Goal: Task Accomplishment & Management: Manage account settings

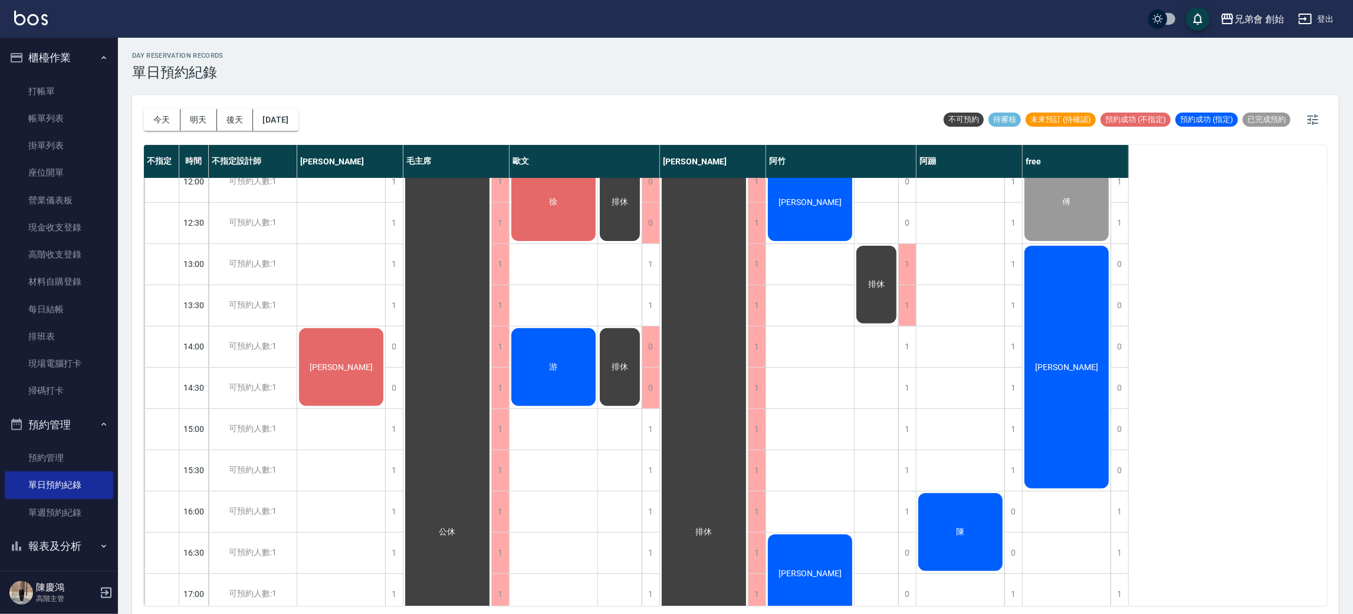
scroll to position [354, 0]
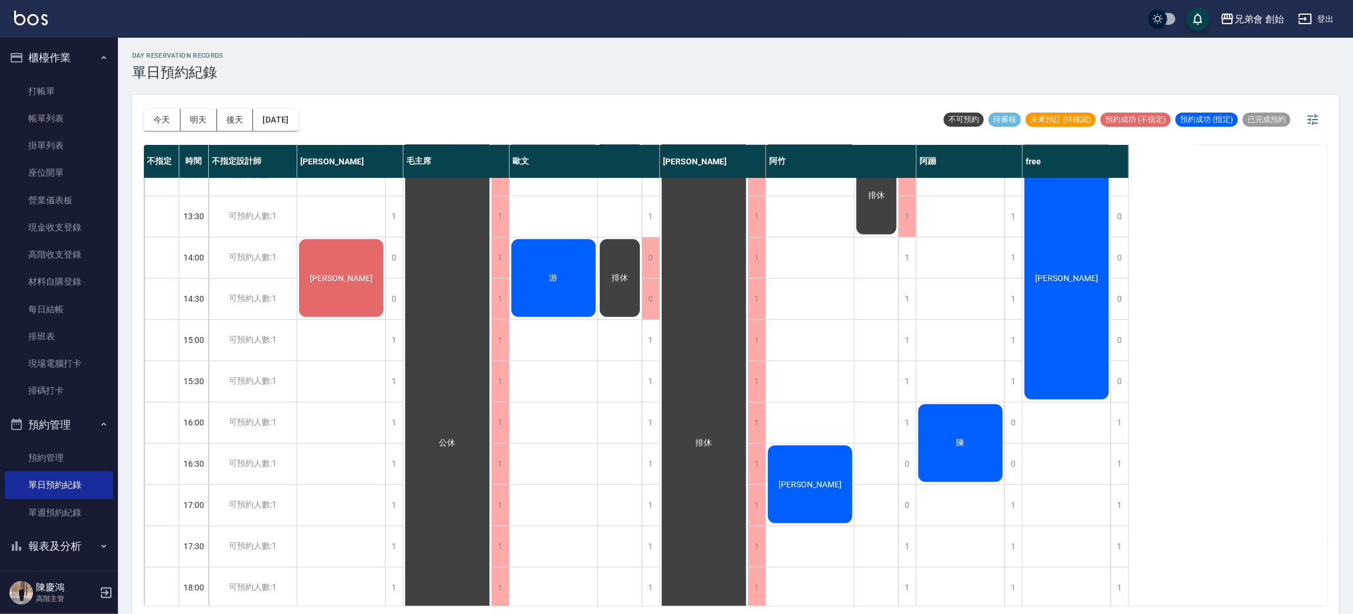
click at [313, 257] on div "[PERSON_NAME]" at bounding box center [341, 278] width 88 height 81
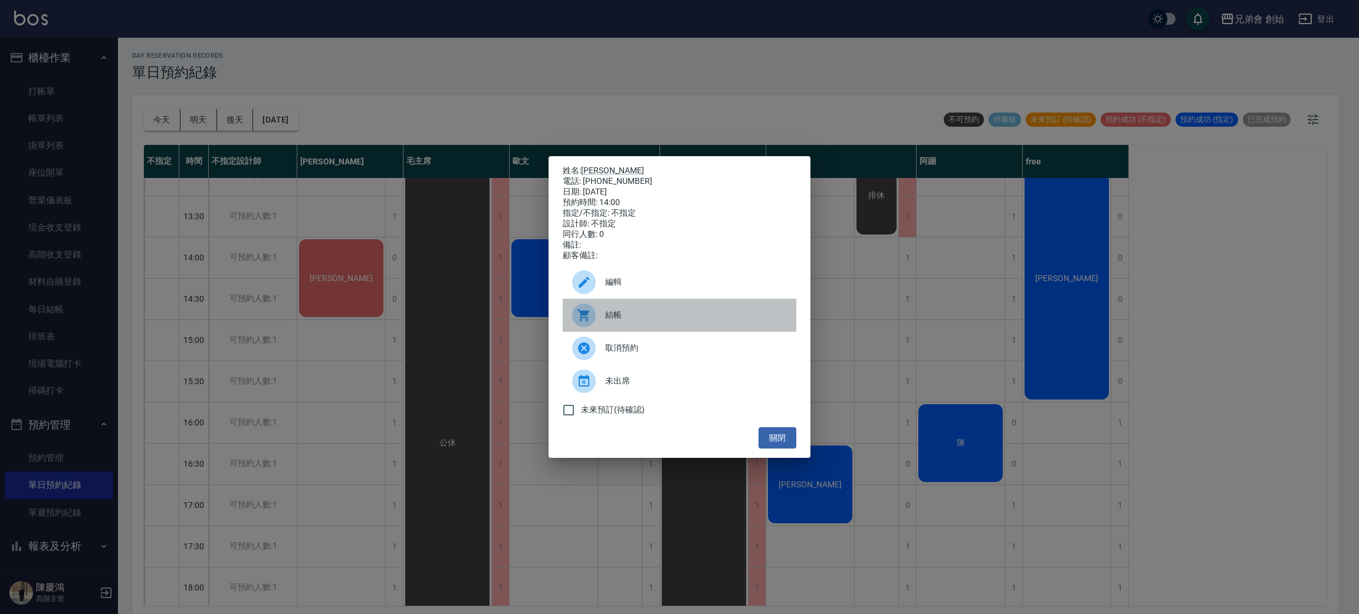
click at [638, 321] on span "結帳" at bounding box center [696, 315] width 182 height 12
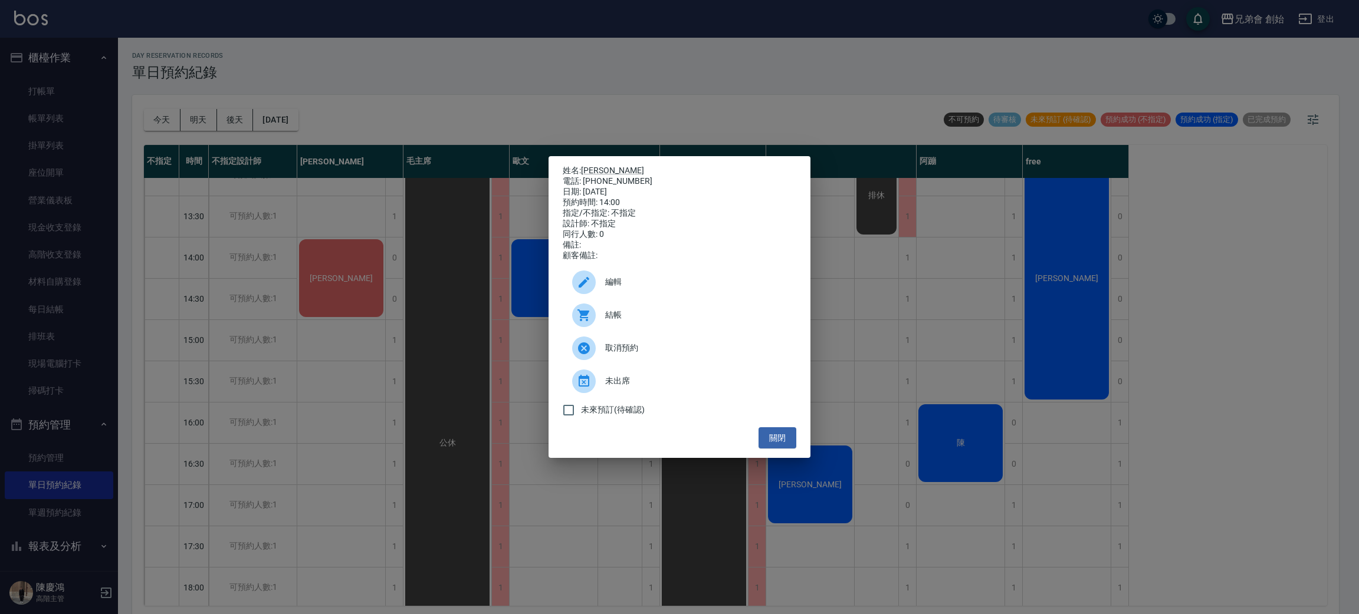
click at [594, 156] on div "姓名: 張廷隆 電話: 0955491636 日期: 2025/08/17 預約時間: 14:00 指定/不指定: 不指定 設計師: 不指定 同行人數: 0 …" at bounding box center [679, 307] width 262 height 303
click at [595, 166] on p "姓名: 張廷隆" at bounding box center [680, 171] width 234 height 11
click at [594, 166] on link "[PERSON_NAME]" at bounding box center [612, 170] width 63 height 9
click at [578, 65] on div "姓名: 張廷隆 電話: 0955491636 日期: 2025/08/17 預約時間: 14:00 指定/不指定: 不指定 設計師: 不指定 同行人數: 0 …" at bounding box center [679, 307] width 1359 height 614
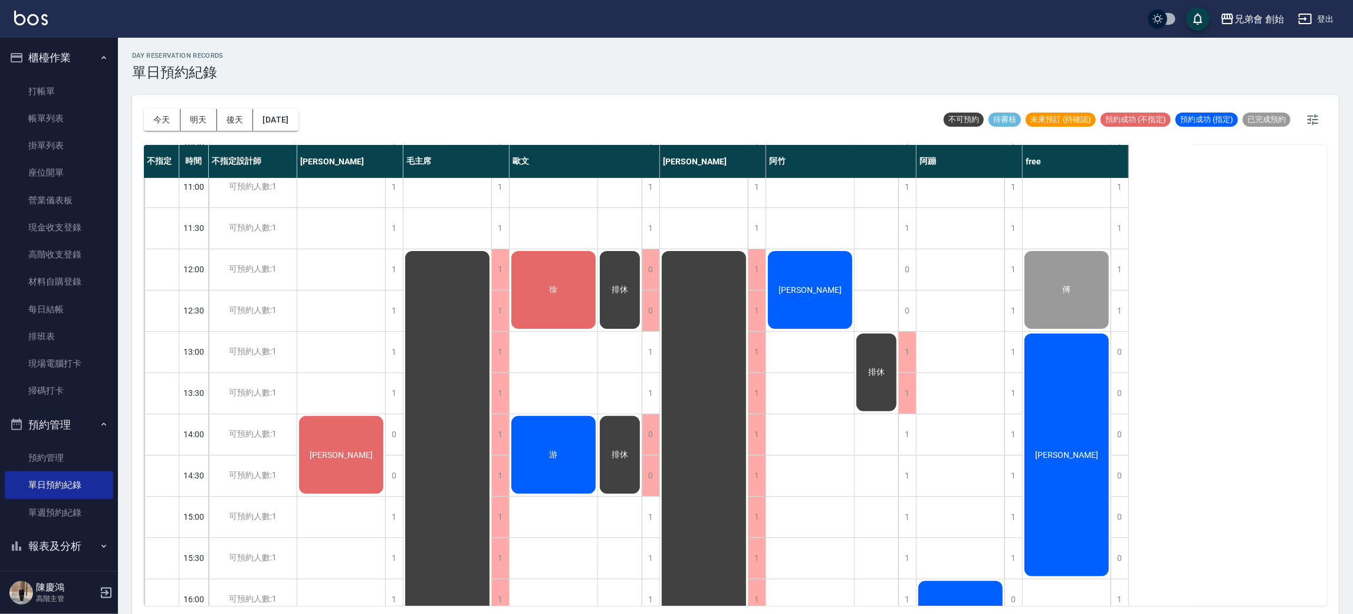
scroll to position [708, 0]
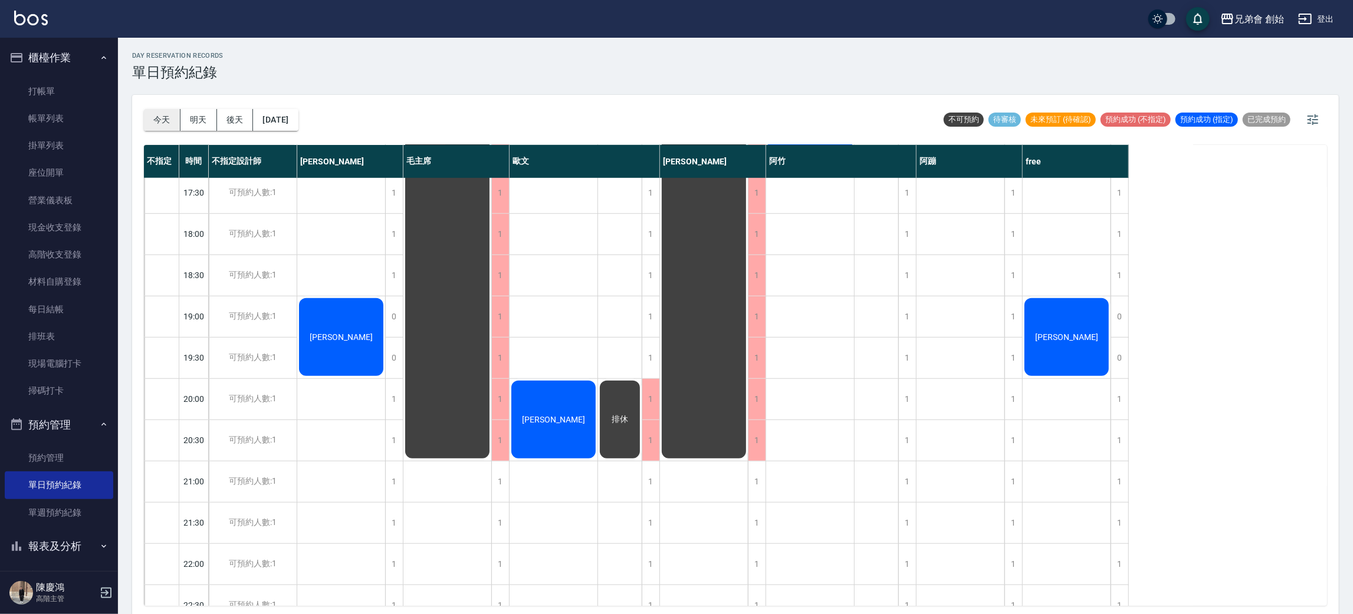
click at [160, 123] on button "今天" at bounding box center [162, 120] width 37 height 22
click at [210, 120] on button "明天" at bounding box center [198, 120] width 37 height 22
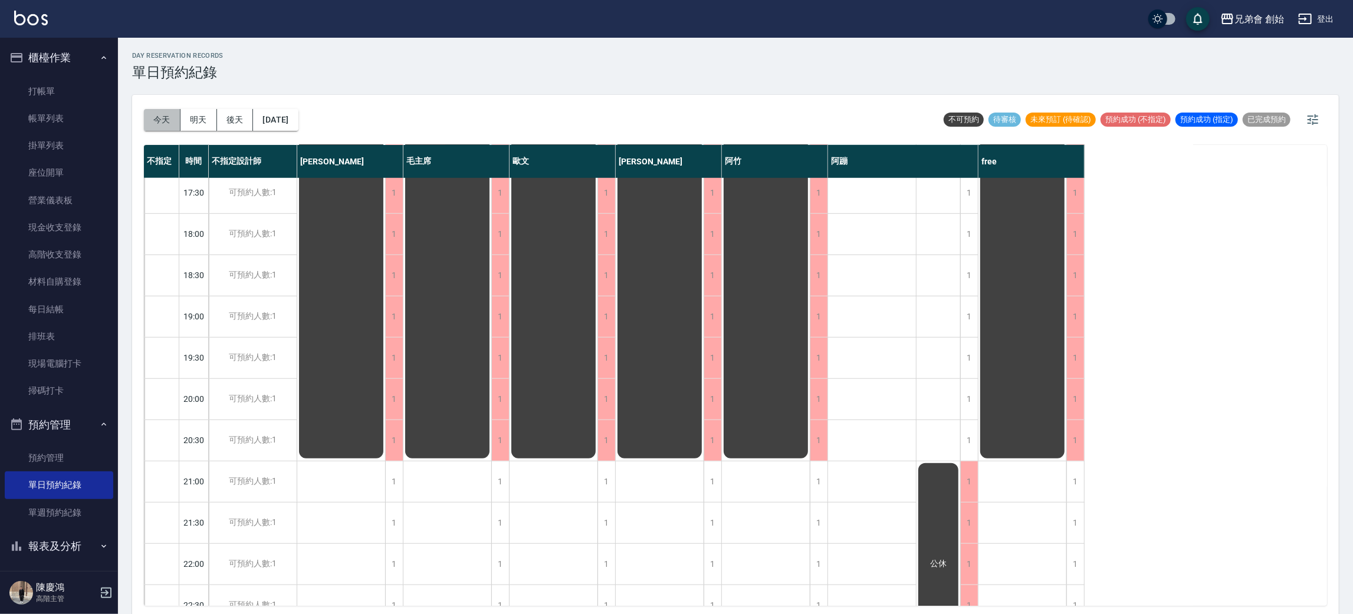
click at [159, 122] on button "今天" at bounding box center [162, 120] width 37 height 22
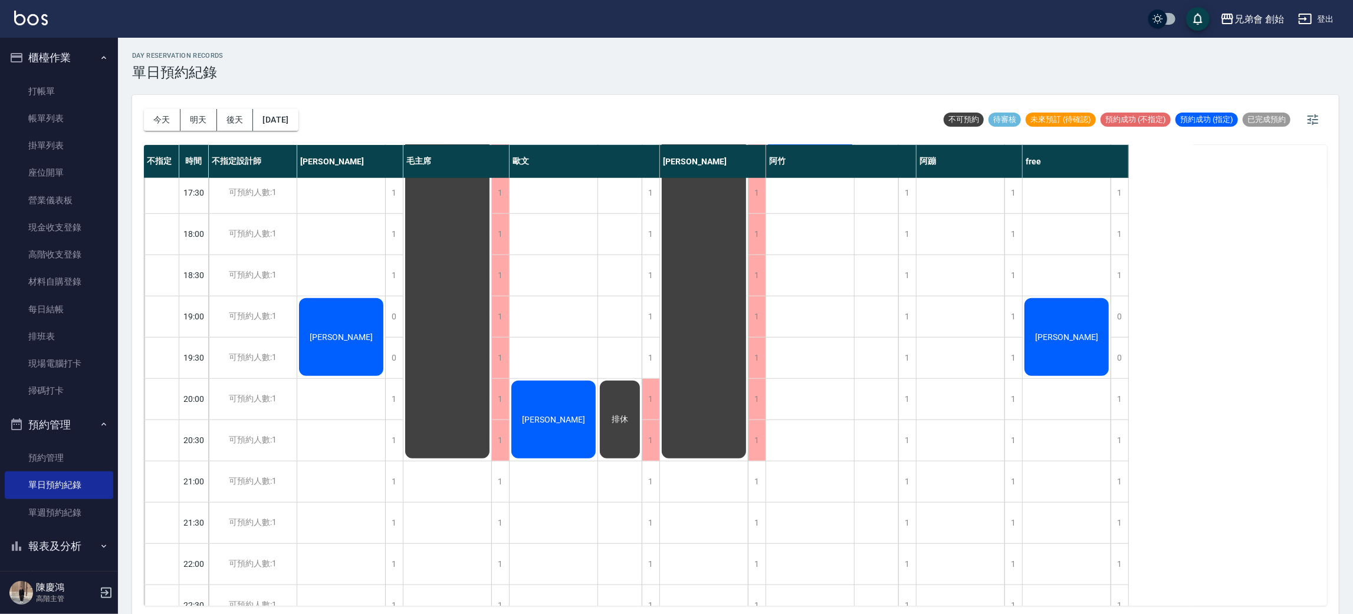
scroll to position [354, 0]
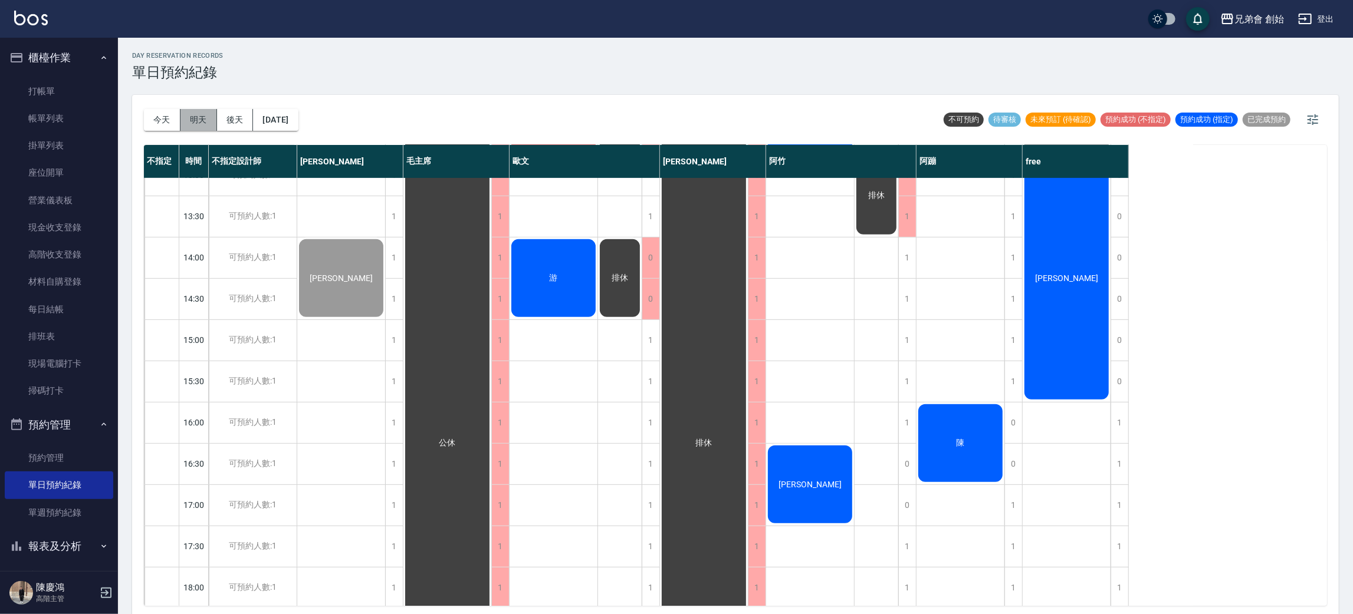
click at [208, 124] on button "明天" at bounding box center [198, 120] width 37 height 22
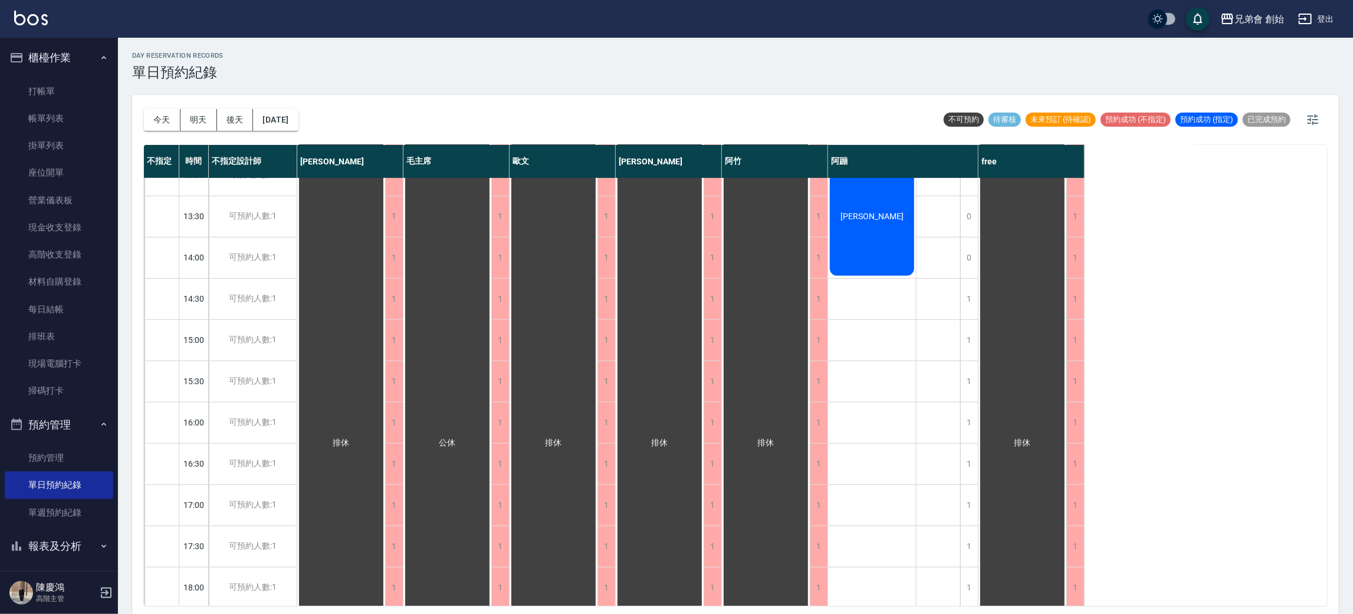
drag, startPoint x: 662, startPoint y: 107, endPoint x: 590, endPoint y: 272, distance: 179.6
click at [662, 109] on div "今天 明天 後天 2025/08/18 不可預約 待審核 未來預訂 (待確認) 預約成功 (不指定) 預約成功 (指定) 已完成預約" at bounding box center [735, 120] width 1183 height 50
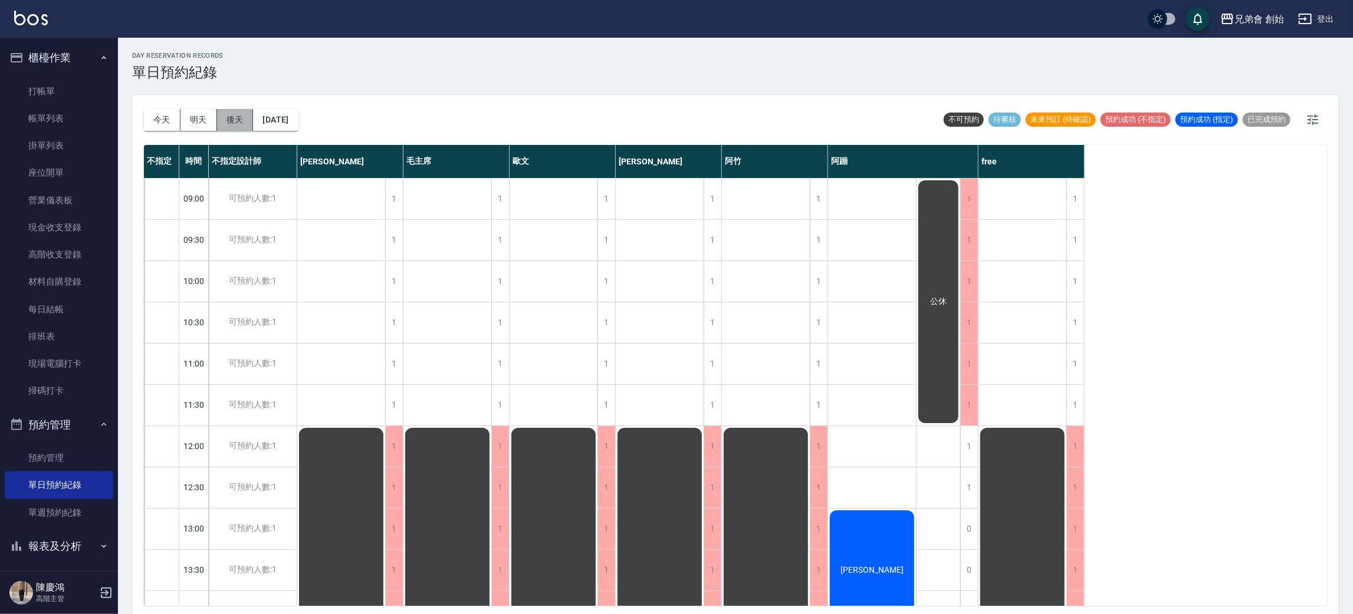
click at [229, 116] on button "後天" at bounding box center [235, 120] width 37 height 22
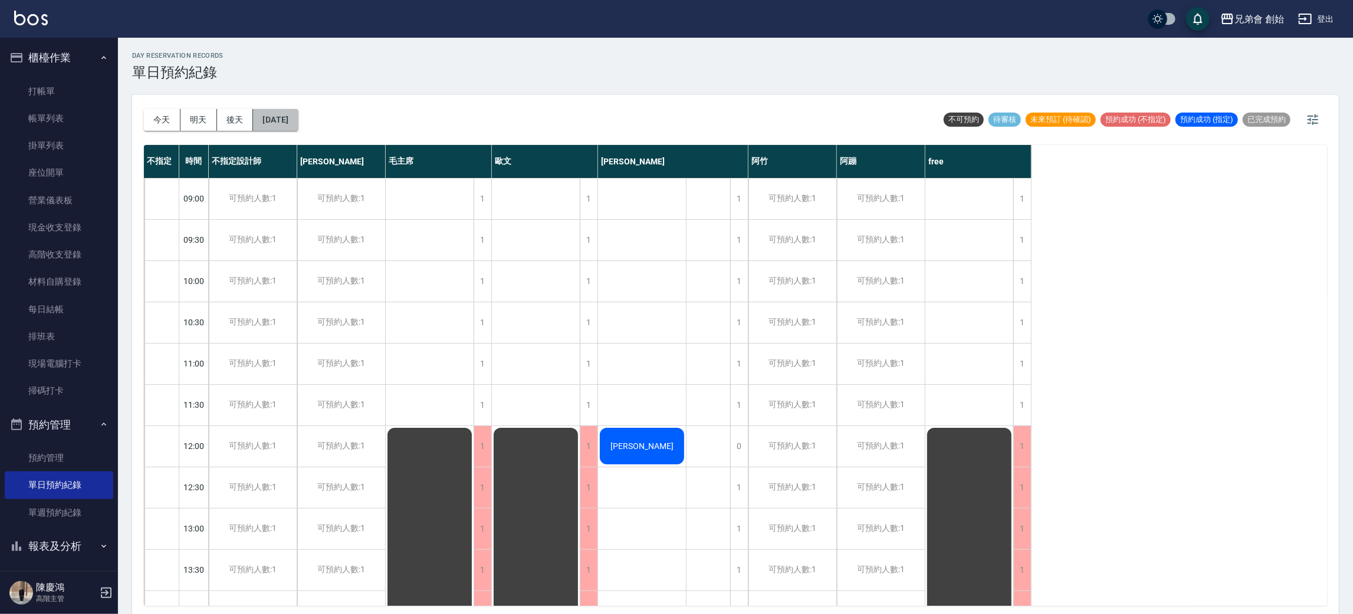
click at [286, 119] on button "2025/08/19" at bounding box center [275, 120] width 45 height 22
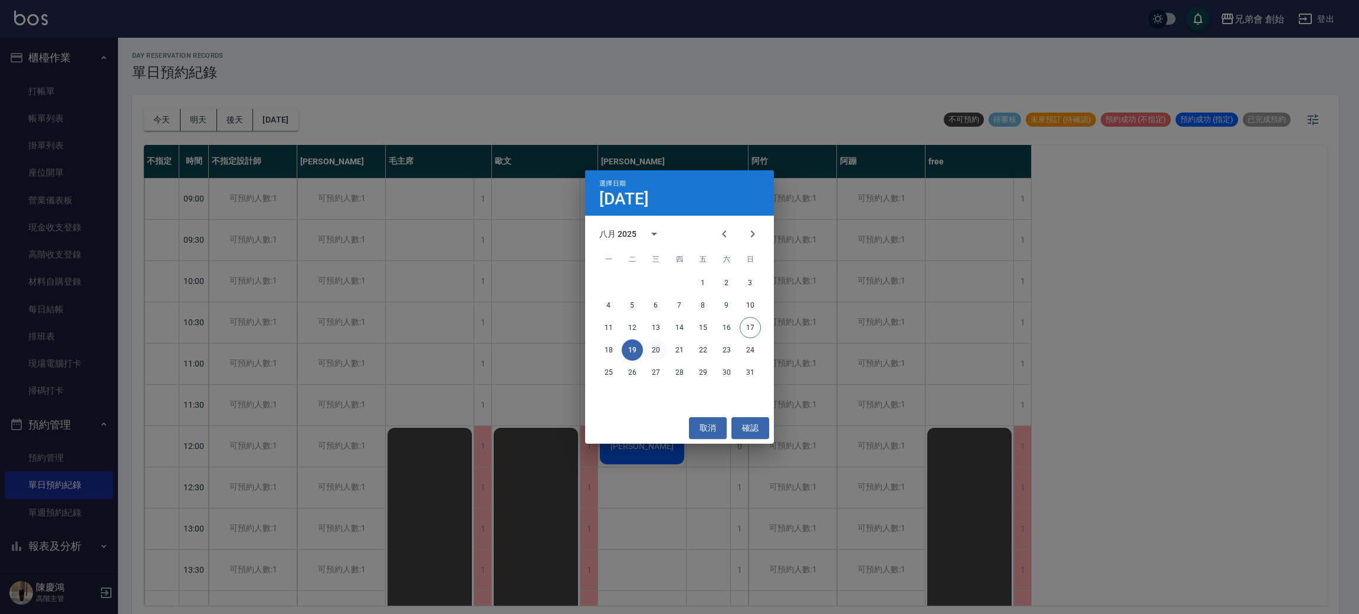
click at [661, 348] on button "20" at bounding box center [655, 350] width 21 height 21
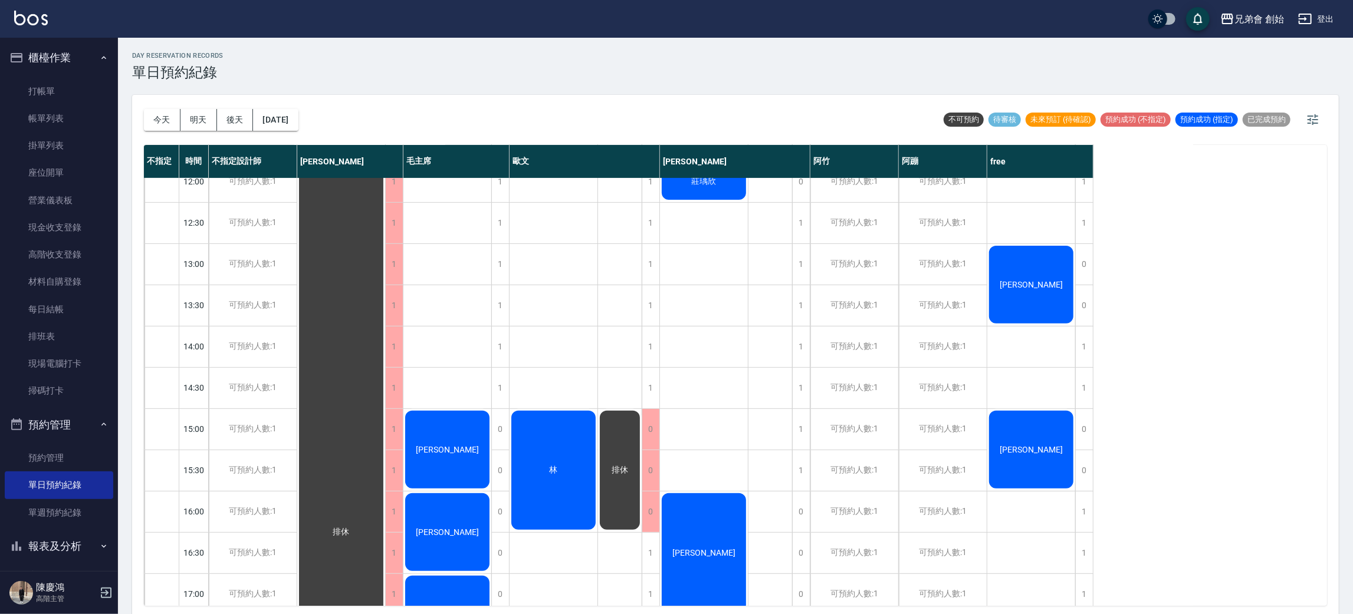
scroll to position [530, 0]
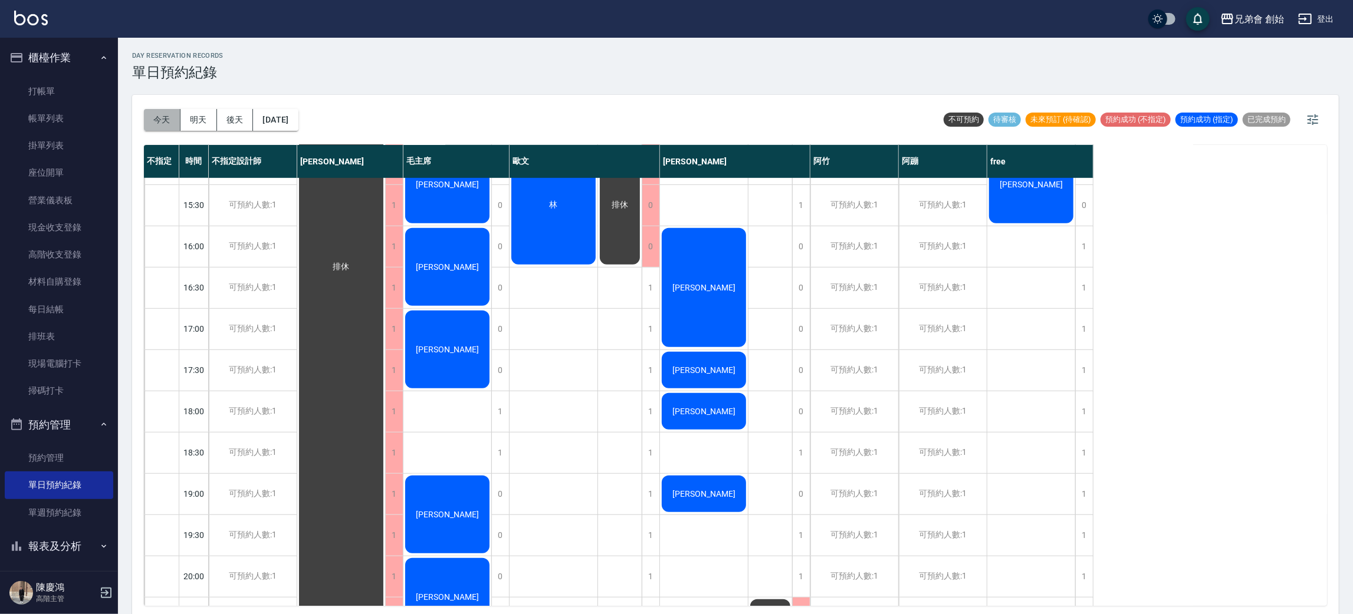
click at [148, 123] on button "今天" at bounding box center [162, 120] width 37 height 22
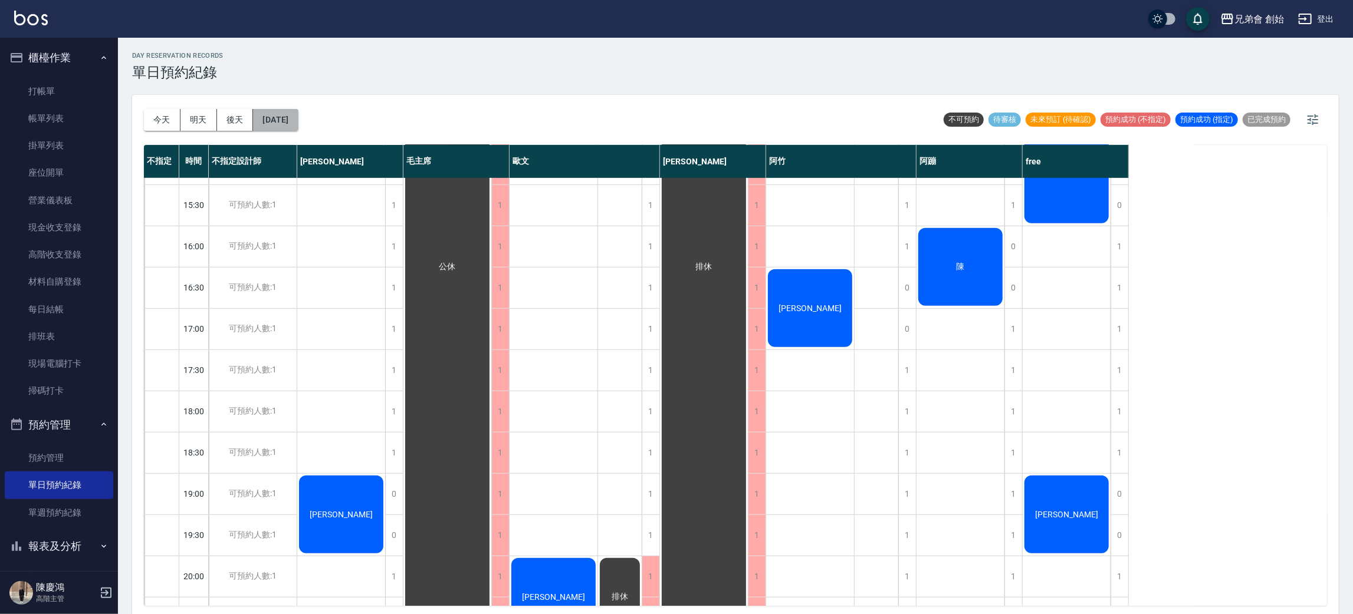
click at [261, 124] on button "2025/08/17" at bounding box center [275, 120] width 45 height 22
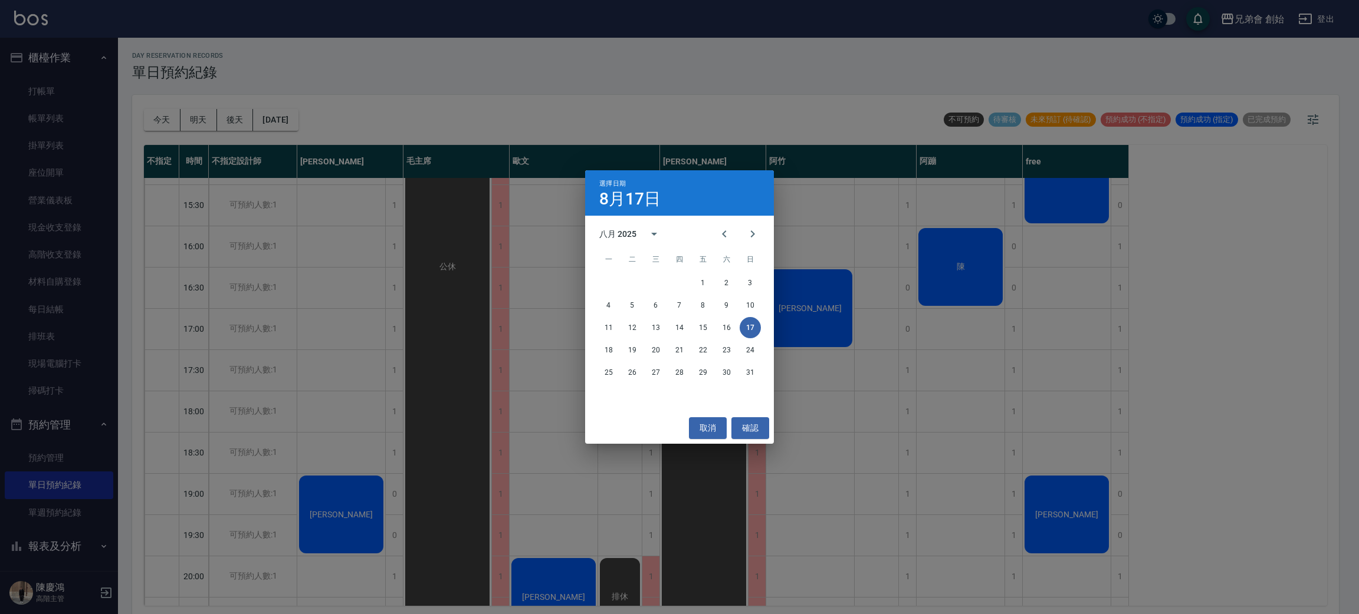
click at [650, 91] on div "選擇日期 8月17日 八月 2025 一 二 三 四 五 六 日 1 2 3 4 5 6 7 8 9 10 11 12 13 14 15 16 17 18 1…" at bounding box center [679, 307] width 1359 height 614
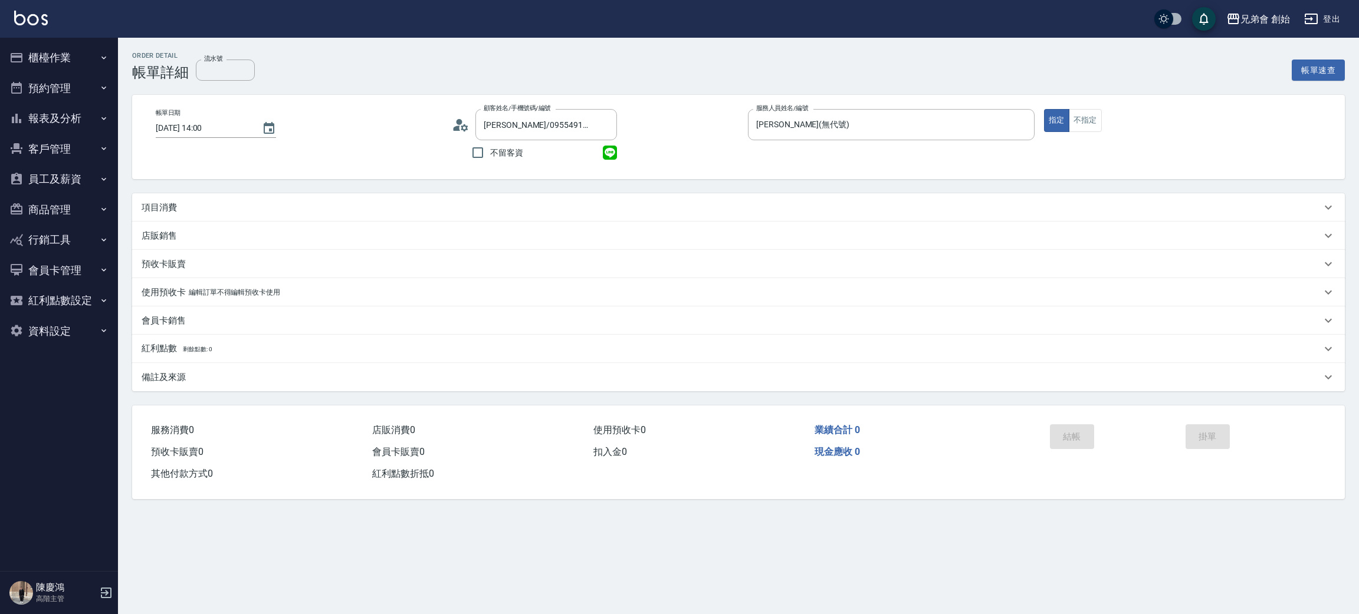
click at [384, 203] on div "項目消費" at bounding box center [731, 208] width 1179 height 12
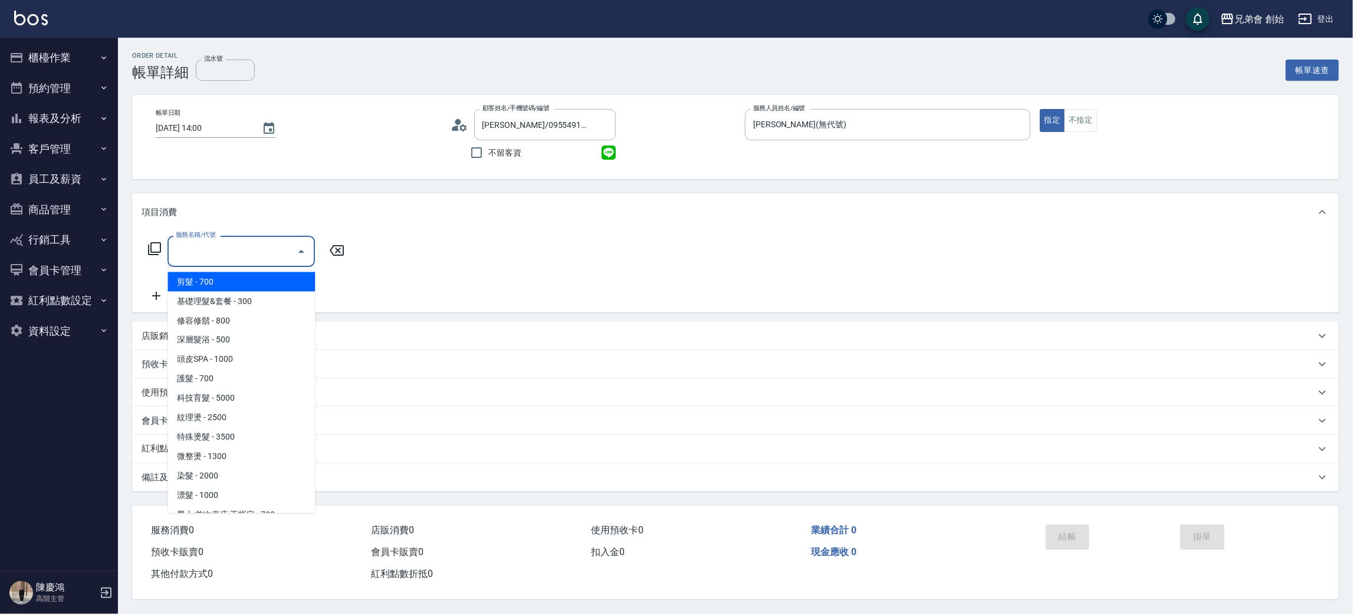
click at [218, 249] on input "服務名稱/代號" at bounding box center [232, 251] width 119 height 21
click at [251, 278] on span "剪髮 - 700" at bounding box center [240, 281] width 147 height 19
type input "剪髮(A01)"
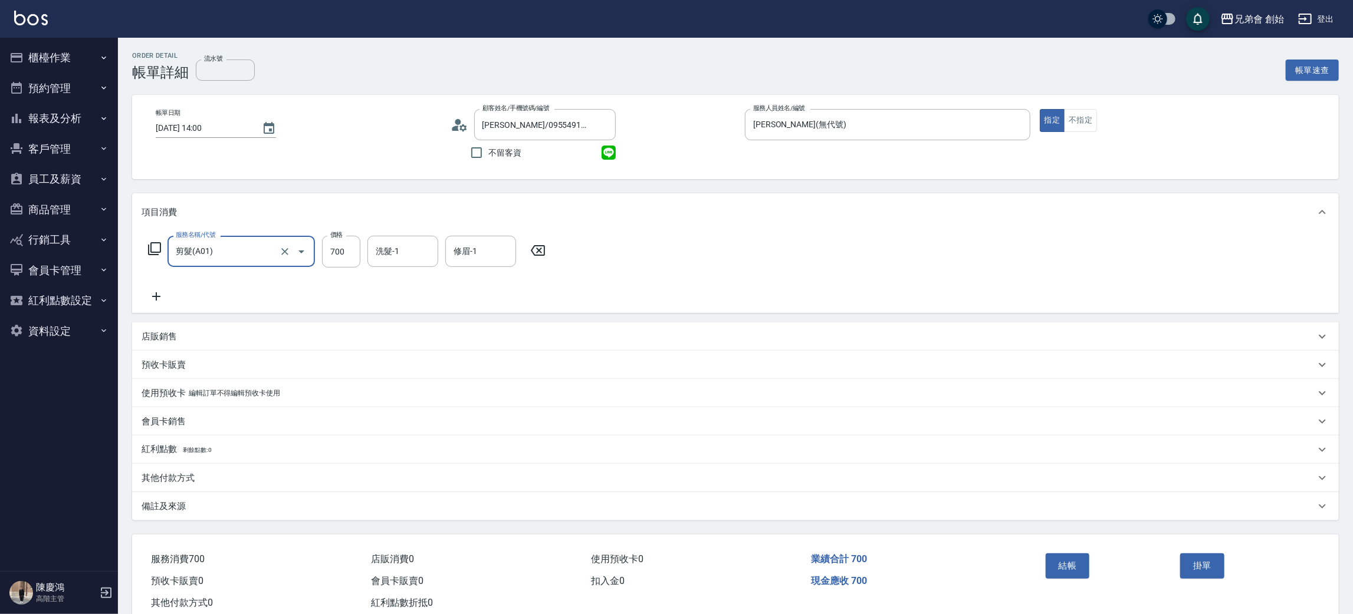
drag, startPoint x: 896, startPoint y: 274, endPoint x: 919, endPoint y: 301, distance: 35.1
click at [896, 275] on div "服務名稱/代號 剪髮(A01) 服務名稱/代號 價格 700 價格 洗髮-1 洗髮-1 修眉-1 修眉-1" at bounding box center [735, 272] width 1207 height 82
click at [1068, 565] on button "結帳" at bounding box center [1068, 566] width 44 height 25
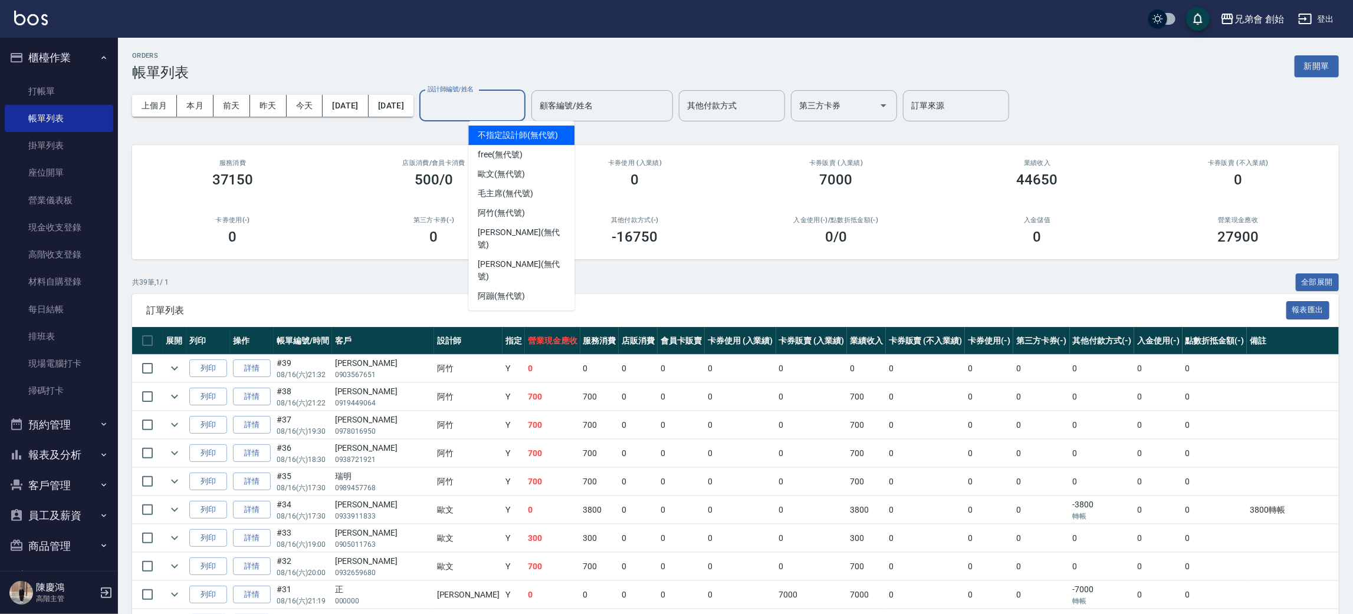
click at [500, 99] on input "設計師編號/姓名" at bounding box center [473, 106] width 96 height 21
click at [537, 255] on div "威利 (無代號)" at bounding box center [521, 271] width 106 height 32
type input "威利(無代號)"
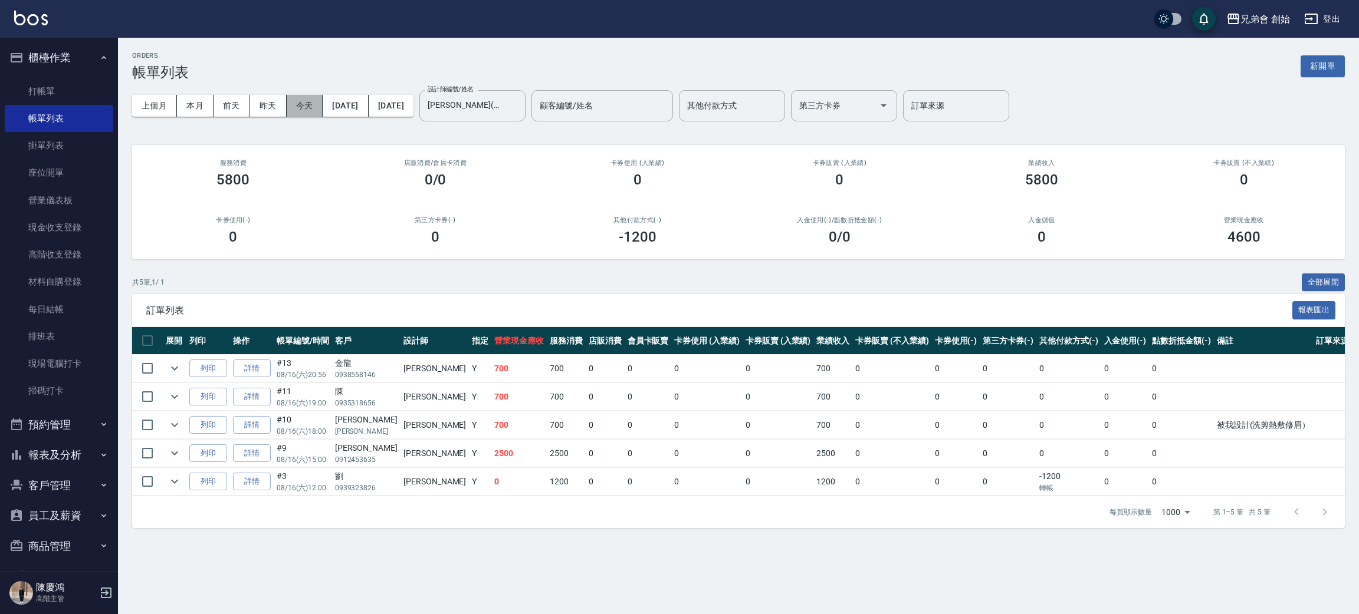
click at [311, 110] on button "今天" at bounding box center [305, 106] width 37 height 22
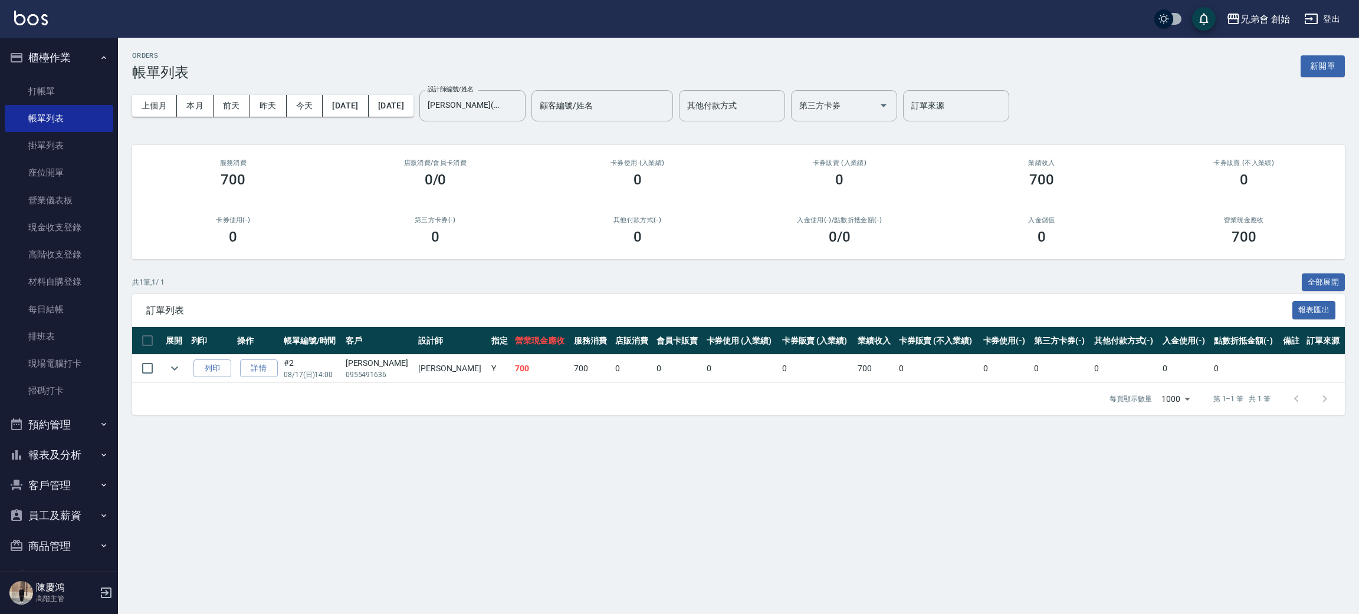
click at [336, 67] on div "ORDERS 帳單列表 新開單" at bounding box center [738, 66] width 1212 height 29
click at [195, 98] on button "本月" at bounding box center [195, 106] width 37 height 22
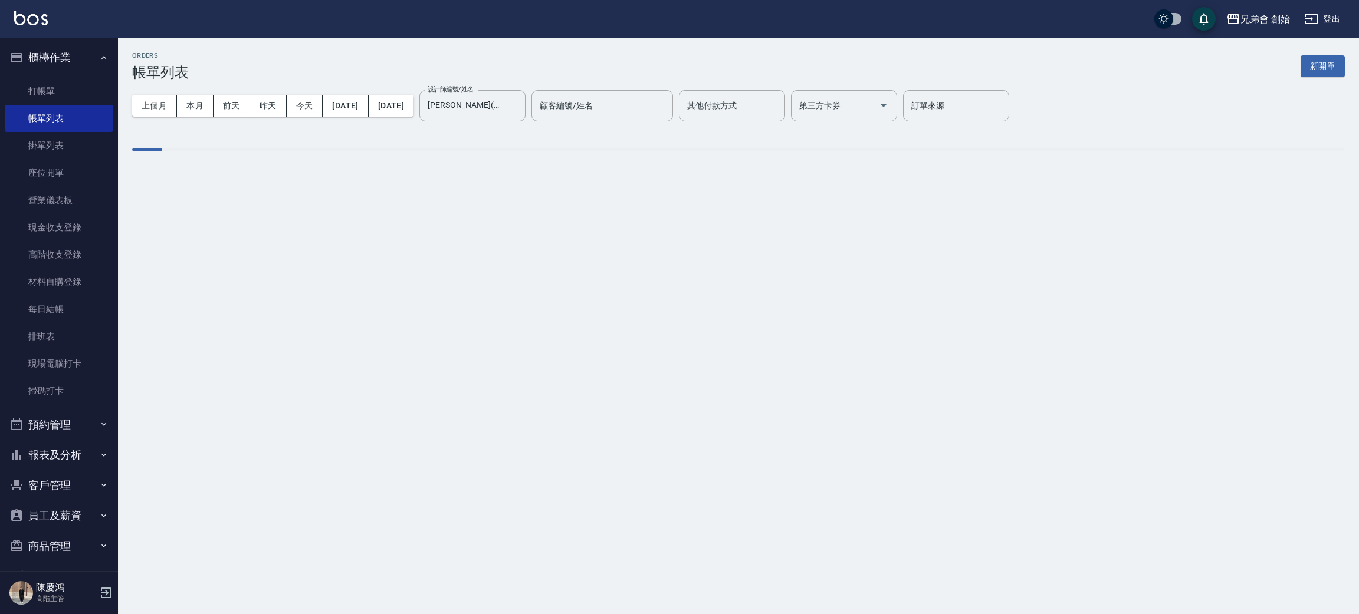
click at [338, 56] on div "ORDERS 帳單列表 新開單" at bounding box center [738, 66] width 1212 height 29
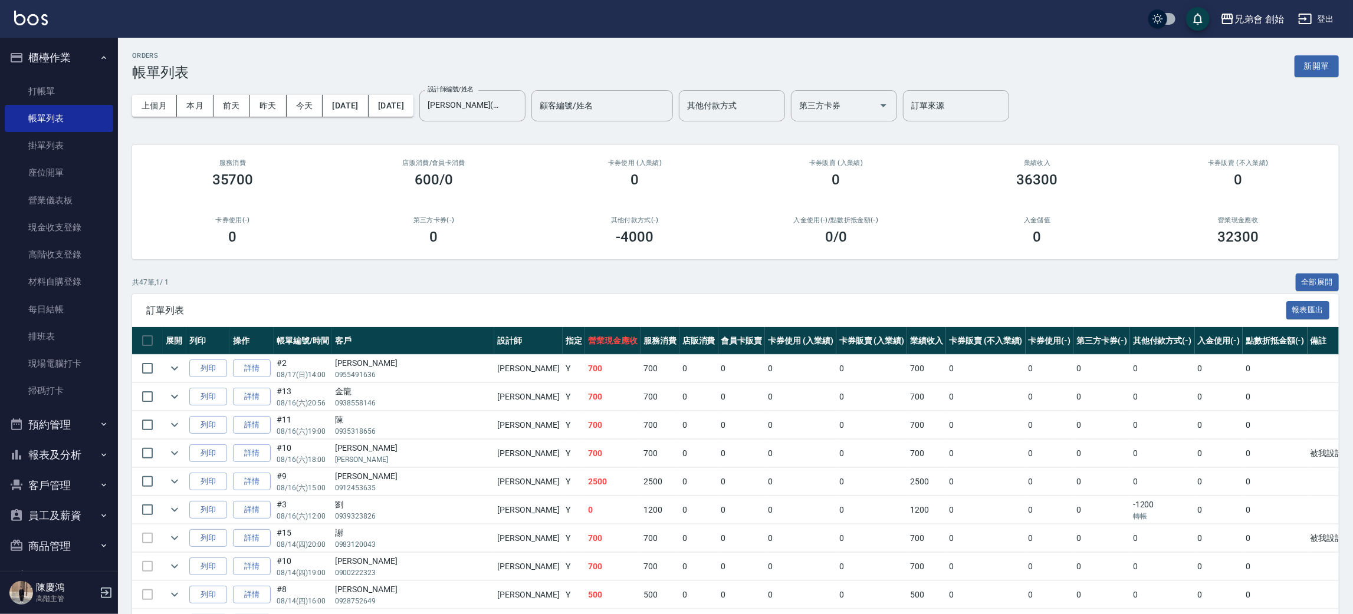
drag, startPoint x: 309, startPoint y: 104, endPoint x: 338, endPoint y: 55, distance: 56.8
click at [355, 106] on button "2025/08/01" at bounding box center [345, 106] width 45 height 22
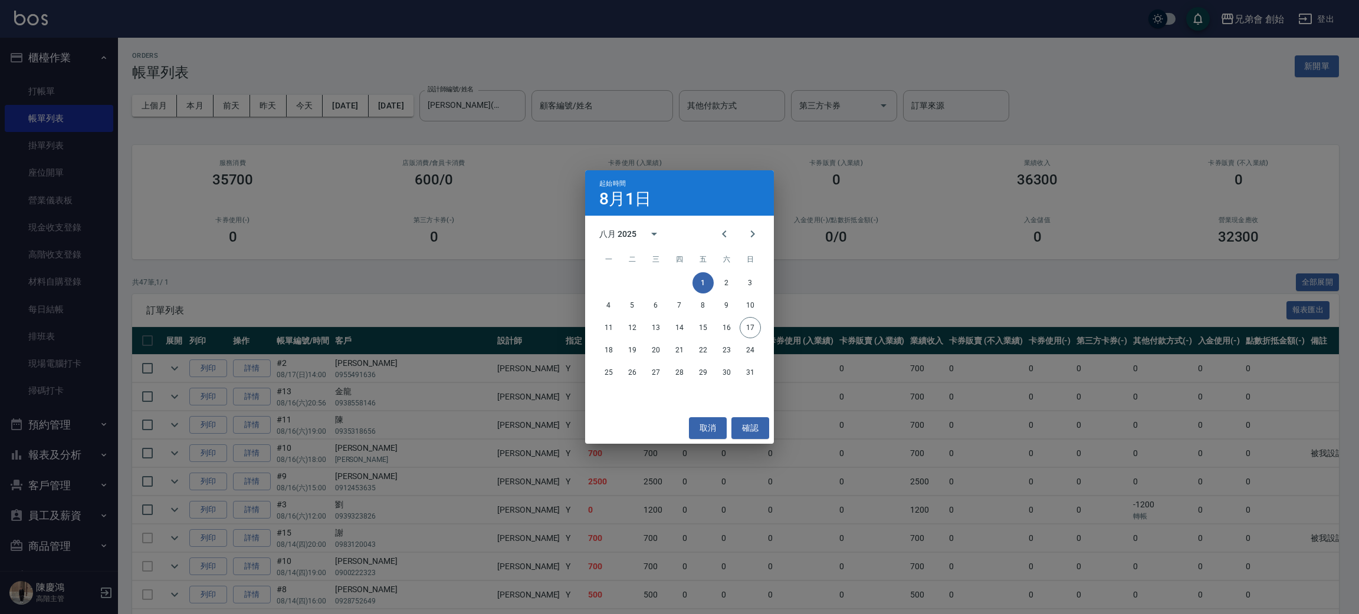
drag, startPoint x: 378, startPoint y: 69, endPoint x: 426, endPoint y: 92, distance: 53.5
click at [380, 69] on div "起始時間 8月1日 八月 2025 一 二 三 四 五 六 日 1 2 3 4 5 6 7 8 9 10 11 12 13 14 15 16 17 18 19…" at bounding box center [679, 307] width 1359 height 614
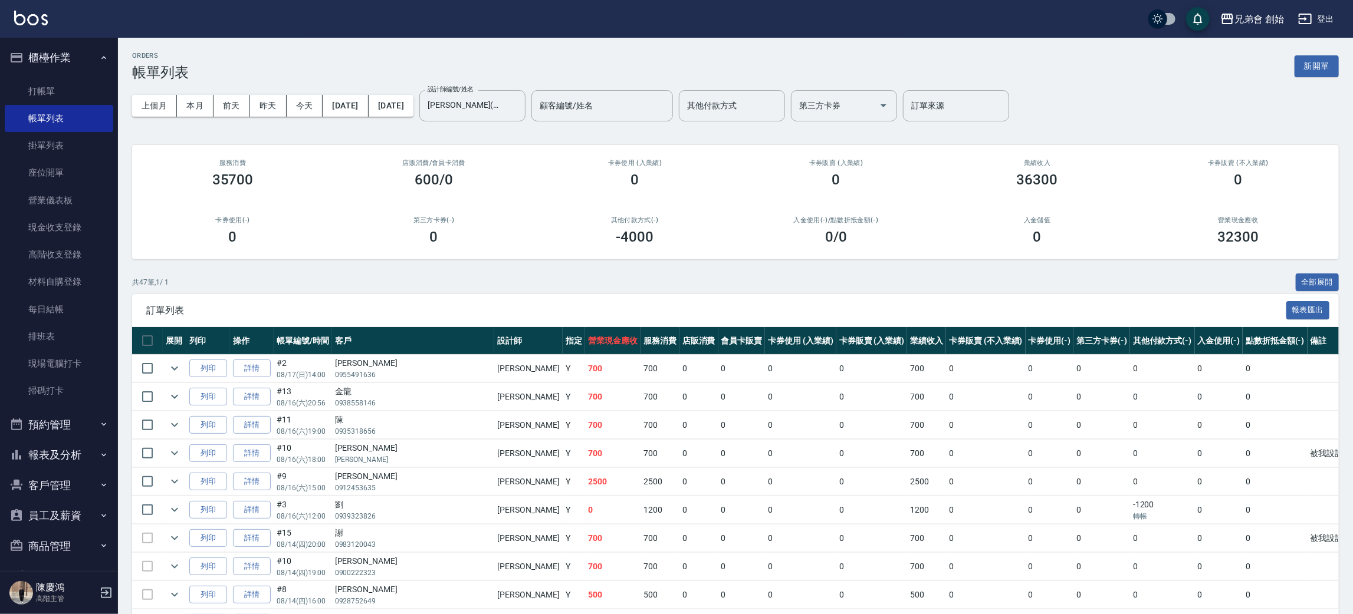
click at [426, 93] on div "上個月 本月 前天 昨天 今天 2025/08/01 2025/08/31 設計師編號/姓名 威利(無代號) 設計師編號/姓名 顧客編號/姓名 顧客編號/姓名…" at bounding box center [735, 106] width 1207 height 50
click at [413, 105] on button "2025/08/31" at bounding box center [391, 106] width 45 height 22
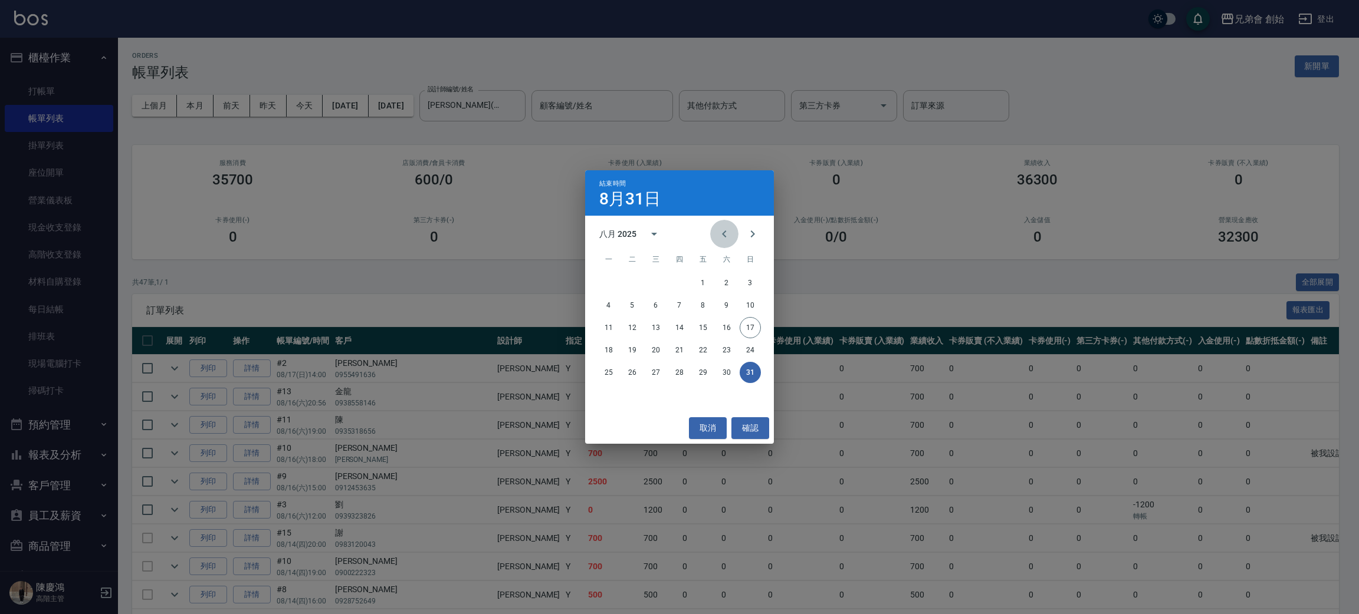
click at [718, 223] on button "Previous month" at bounding box center [724, 234] width 28 height 28
click at [676, 327] on button "17" at bounding box center [679, 327] width 21 height 21
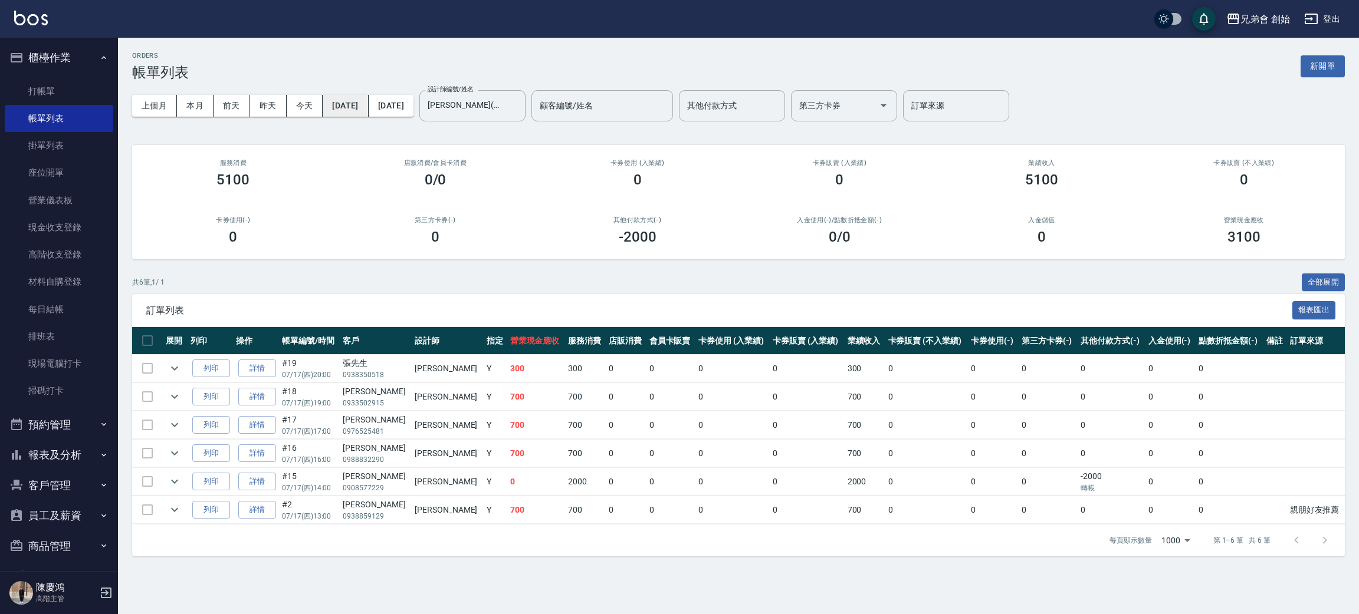
click at [359, 110] on button "2025/07/17" at bounding box center [345, 106] width 45 height 22
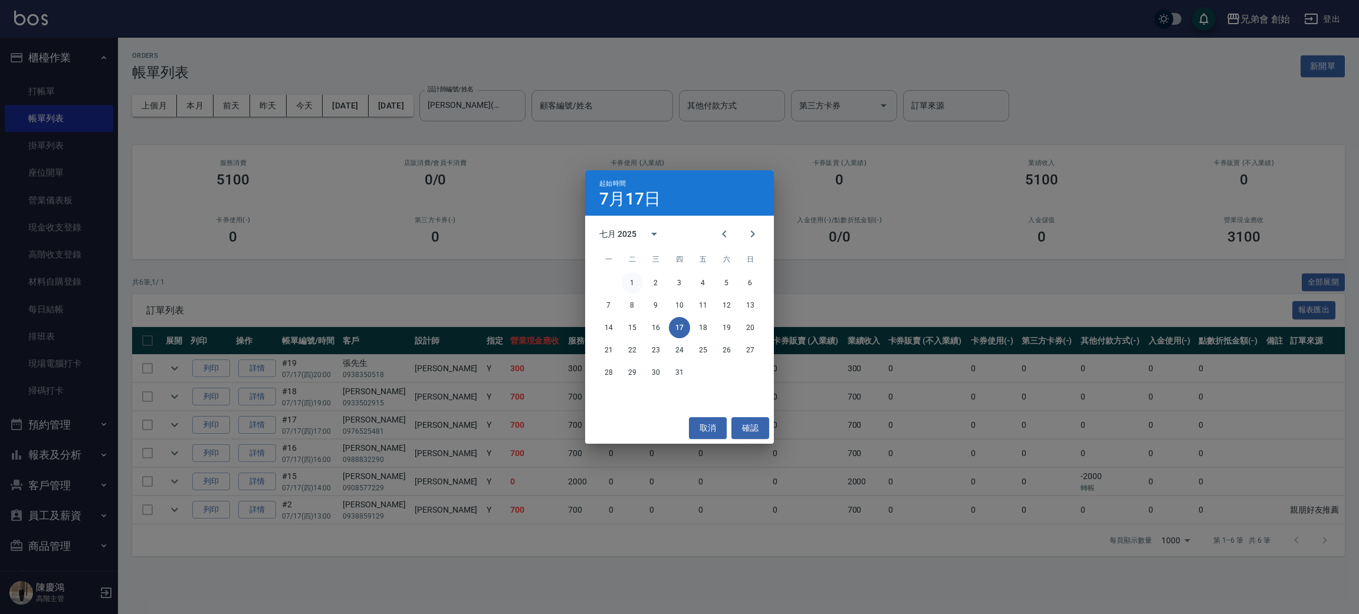
click at [624, 276] on button "1" at bounding box center [632, 282] width 21 height 21
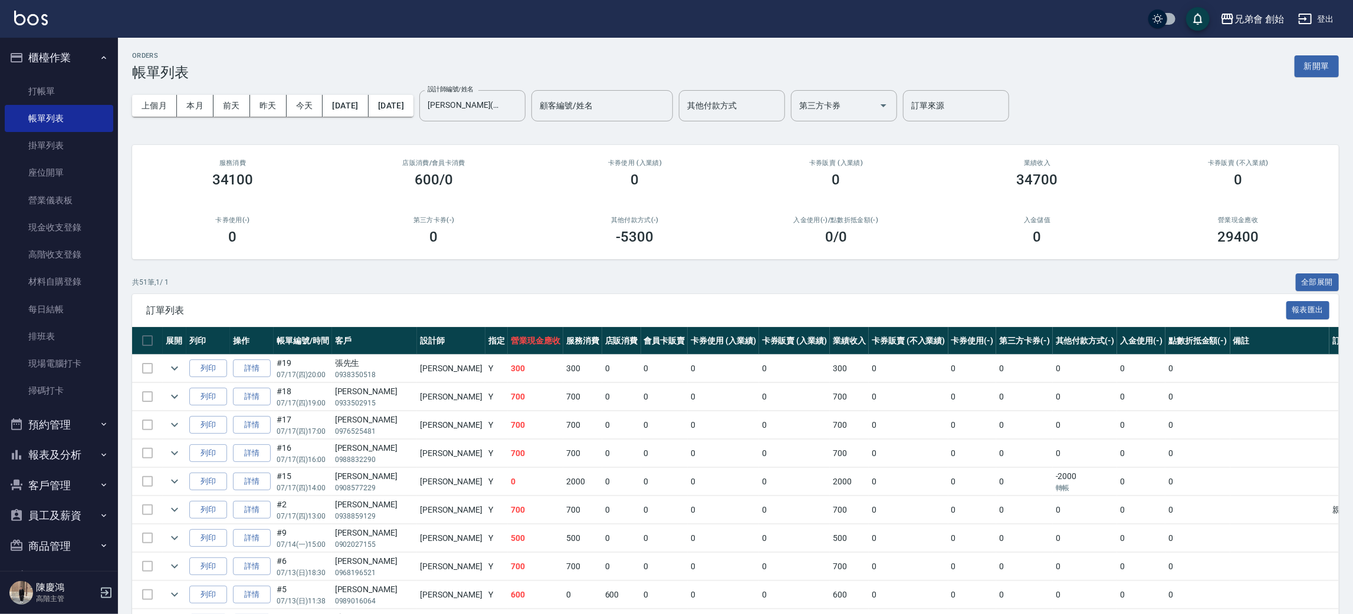
click at [199, 105] on button "本月" at bounding box center [195, 106] width 37 height 22
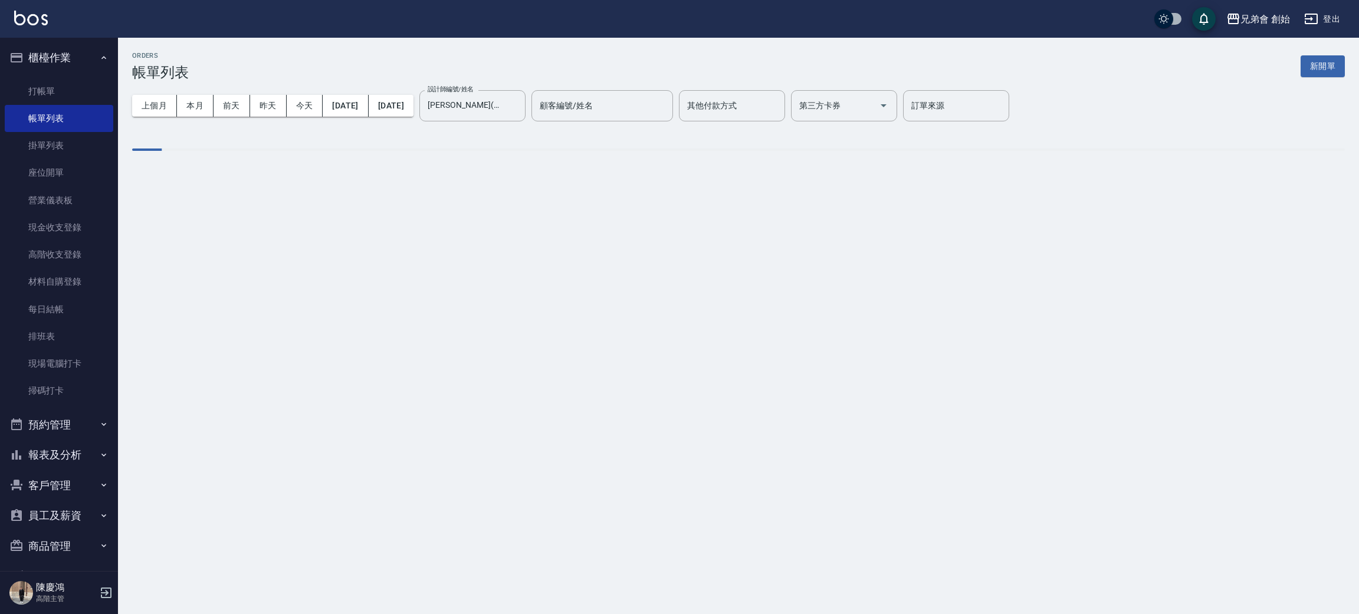
click at [450, 53] on div "ORDERS 帳單列表 新開單" at bounding box center [738, 66] width 1212 height 29
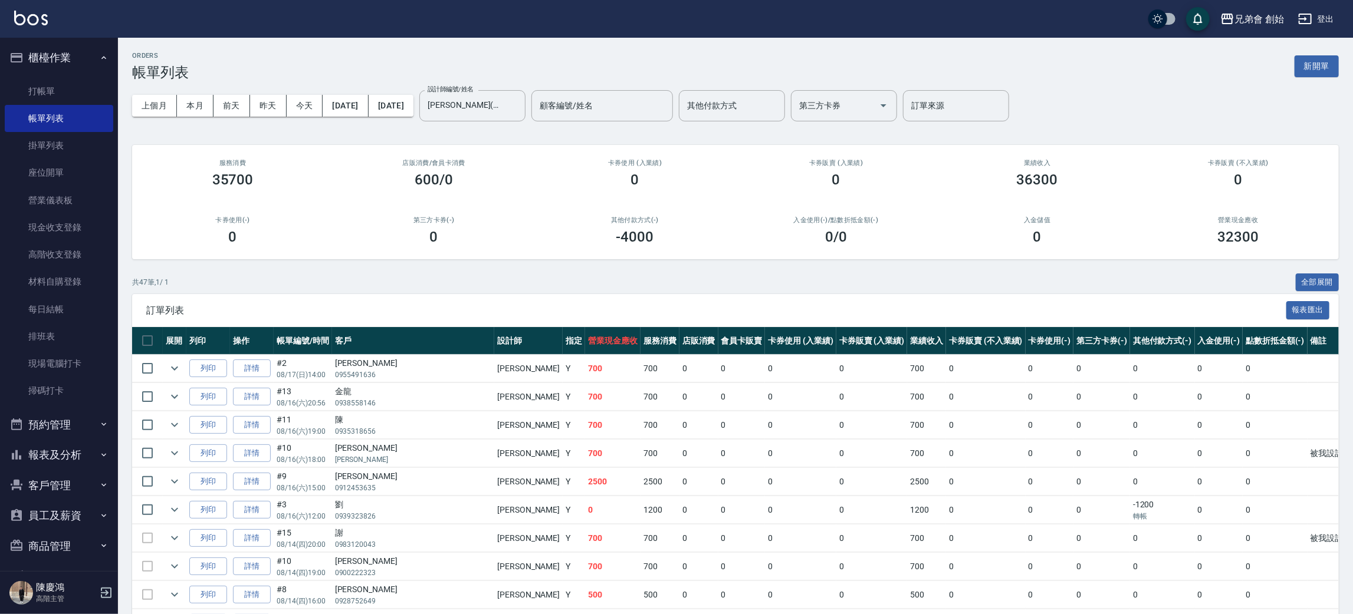
click at [370, 242] on div "0" at bounding box center [433, 237] width 173 height 17
click at [442, 63] on div "ORDERS 帳單列表 新開單" at bounding box center [735, 66] width 1207 height 29
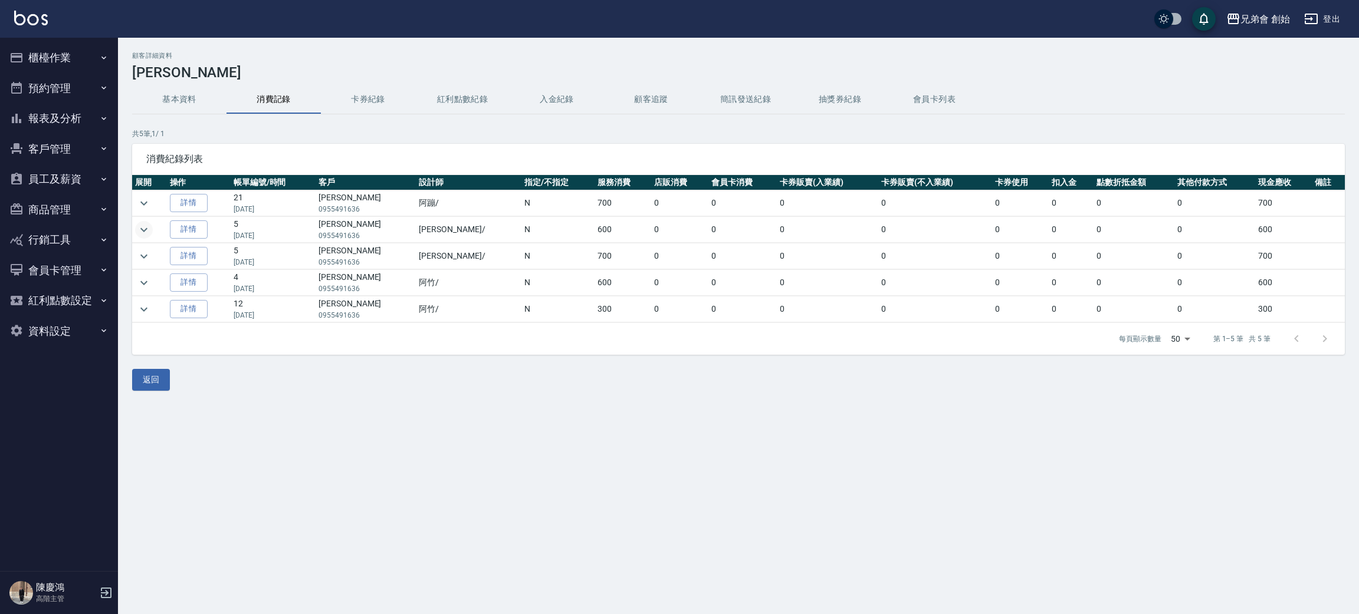
click at [140, 224] on icon "expand row" at bounding box center [144, 230] width 14 height 14
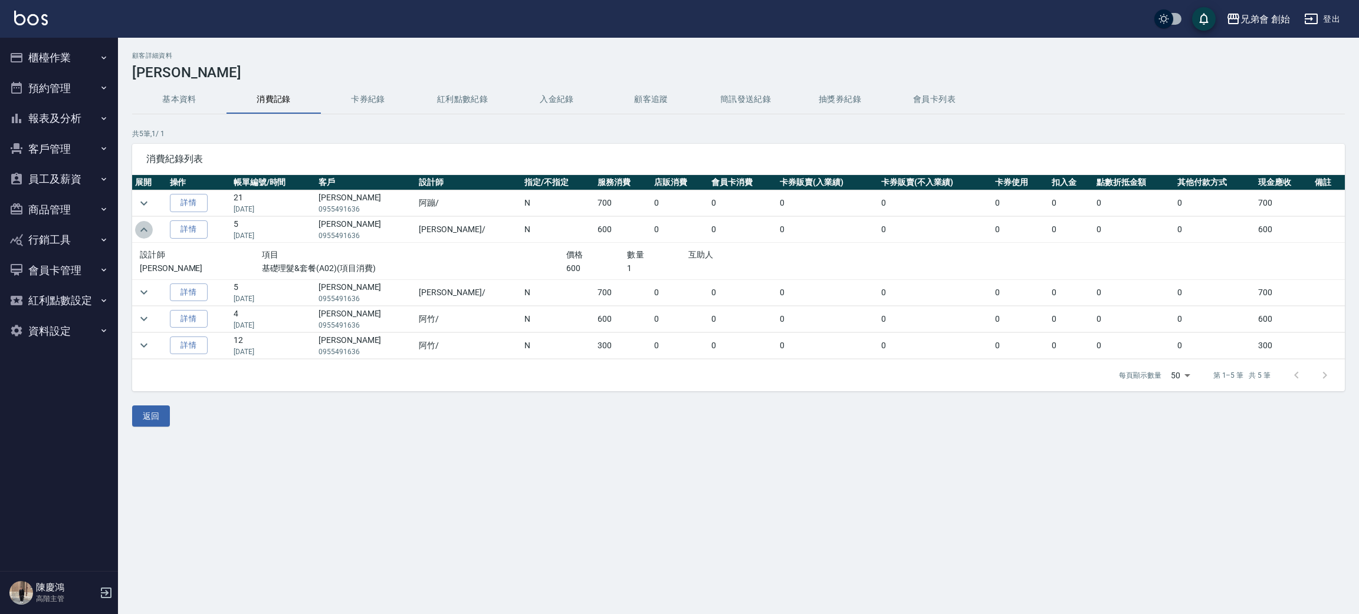
click at [140, 224] on icon "expand row" at bounding box center [144, 230] width 14 height 14
